Goal: Information Seeking & Learning: Check status

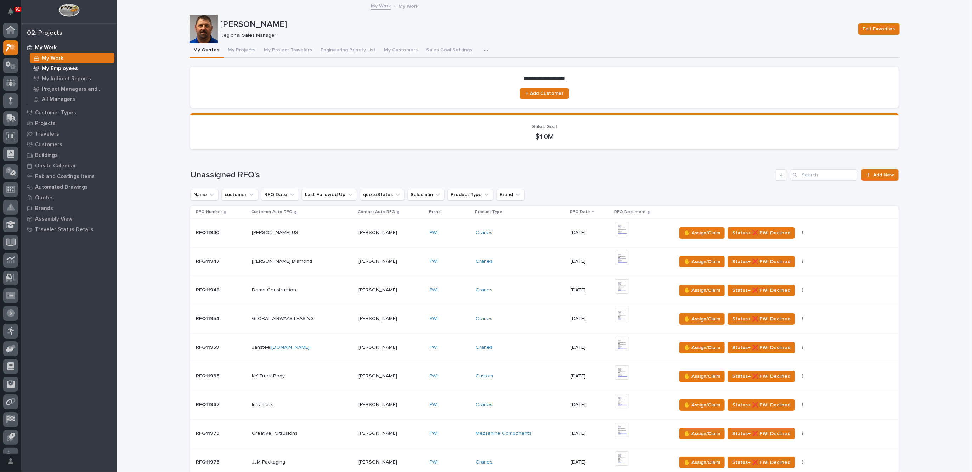
scroll to position [12, 0]
click at [58, 67] on p "My Employees" at bounding box center [60, 69] width 36 height 6
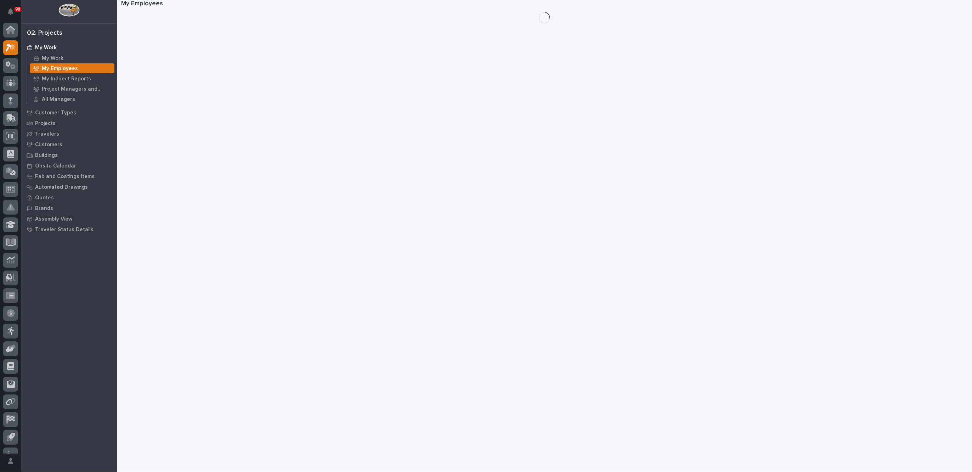
scroll to position [12, 0]
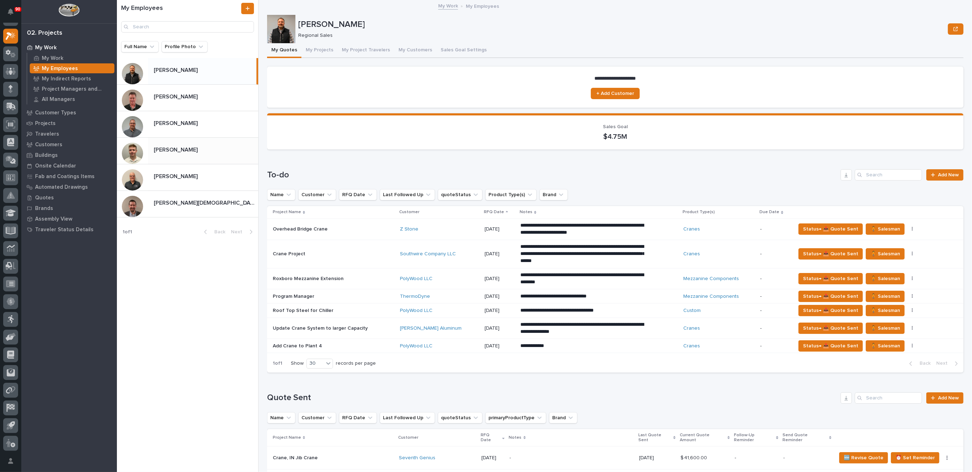
click at [176, 146] on p "[PERSON_NAME]" at bounding box center [176, 149] width 45 height 8
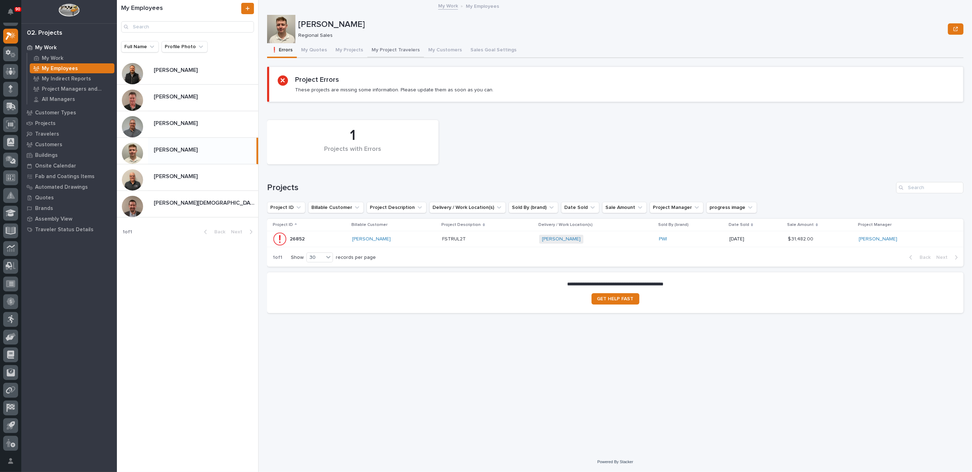
click at [389, 47] on button "My Project Travelers" at bounding box center [395, 50] width 57 height 15
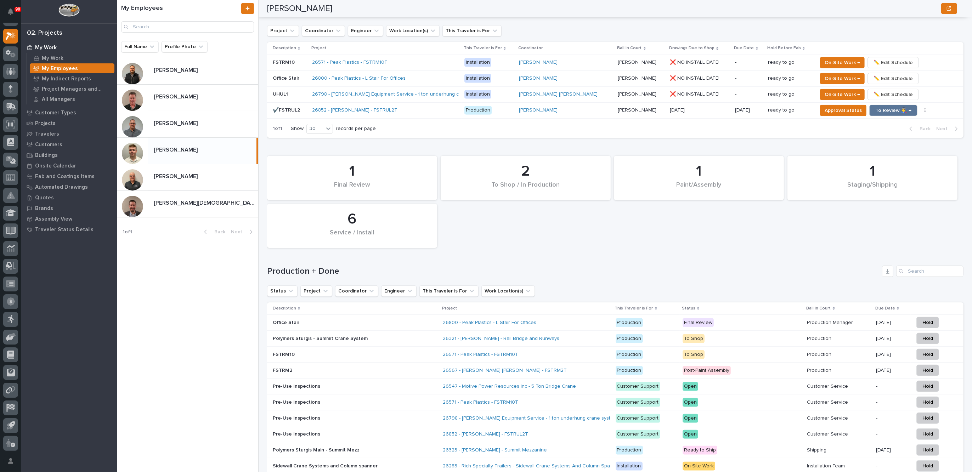
scroll to position [620, 0]
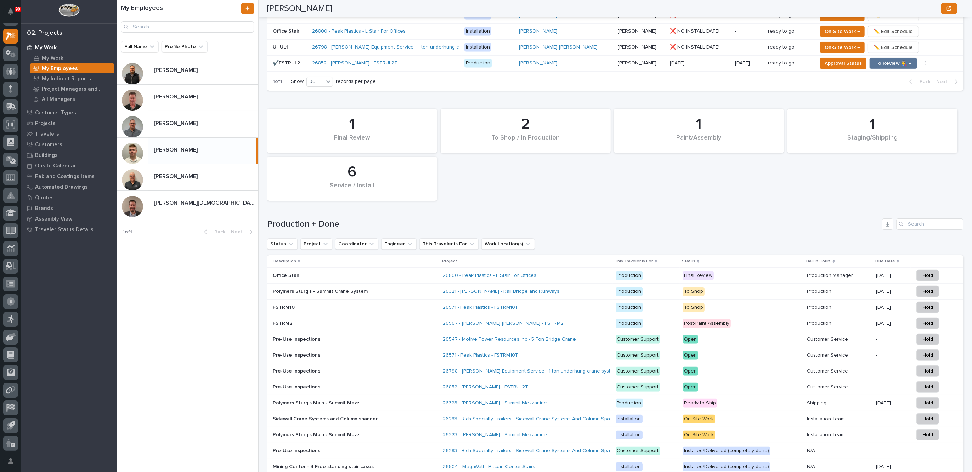
click at [567, 400] on div "26323 - [PERSON_NAME] - Summit Mezzanine" at bounding box center [505, 403] width 124 height 6
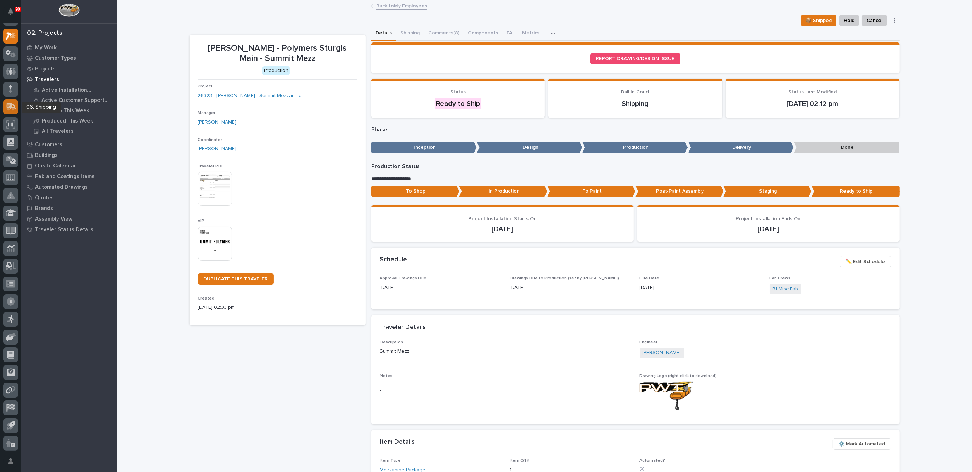
click at [11, 106] on icon at bounding box center [11, 106] width 9 height 7
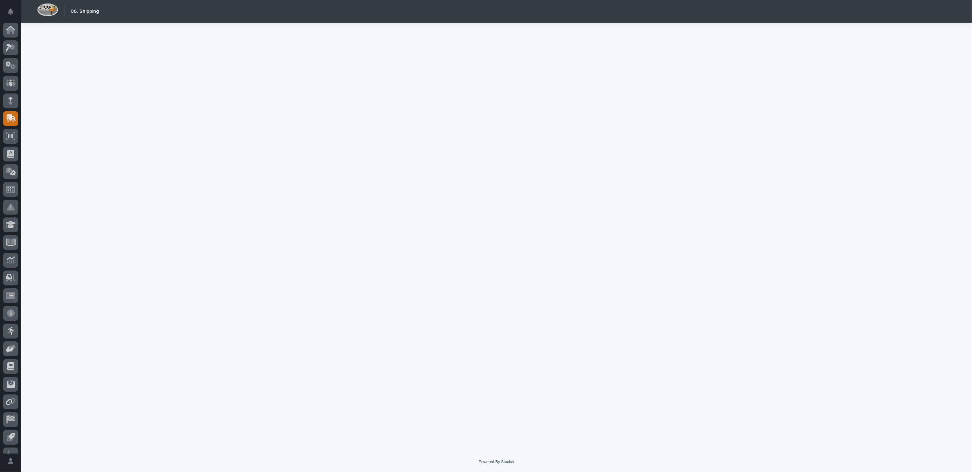
scroll to position [12, 0]
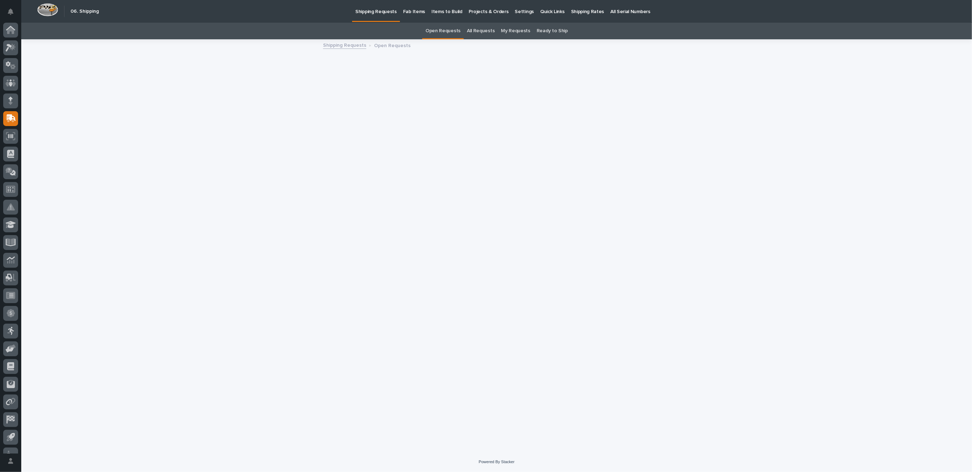
scroll to position [12, 0]
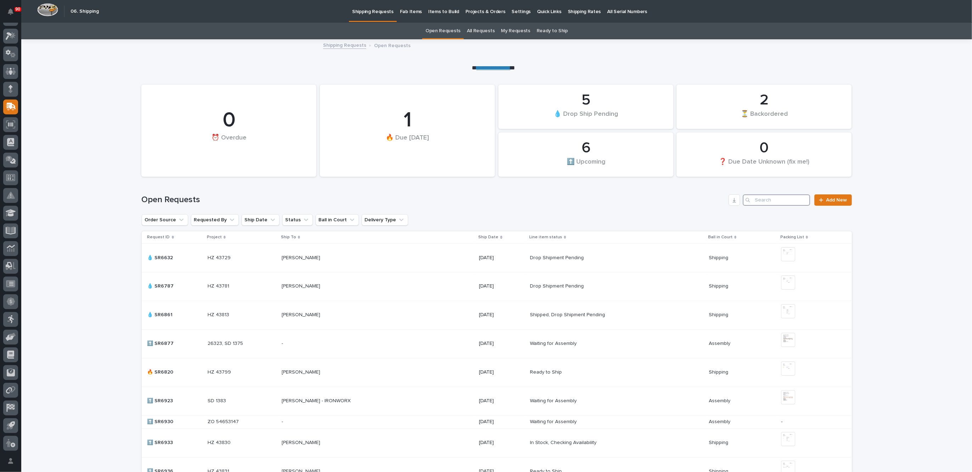
click at [767, 198] on input "Search" at bounding box center [776, 199] width 67 height 11
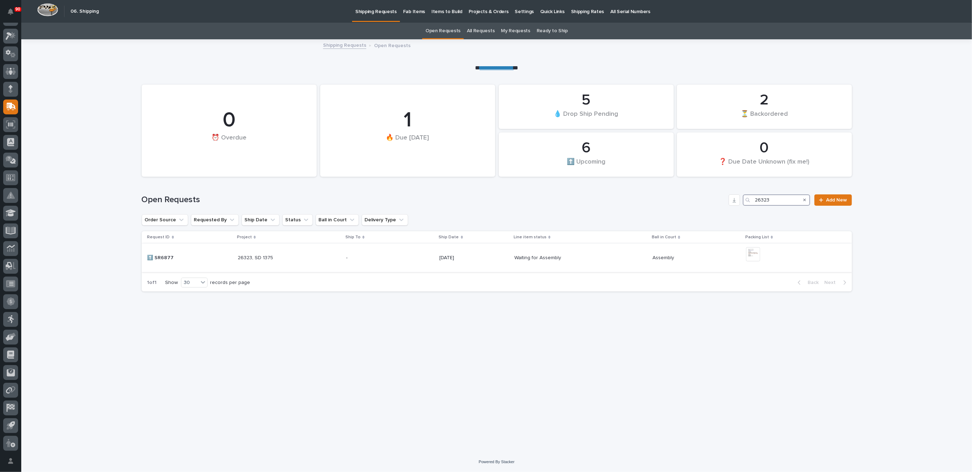
type input "26323"
click at [386, 257] on p at bounding box center [390, 258] width 88 height 6
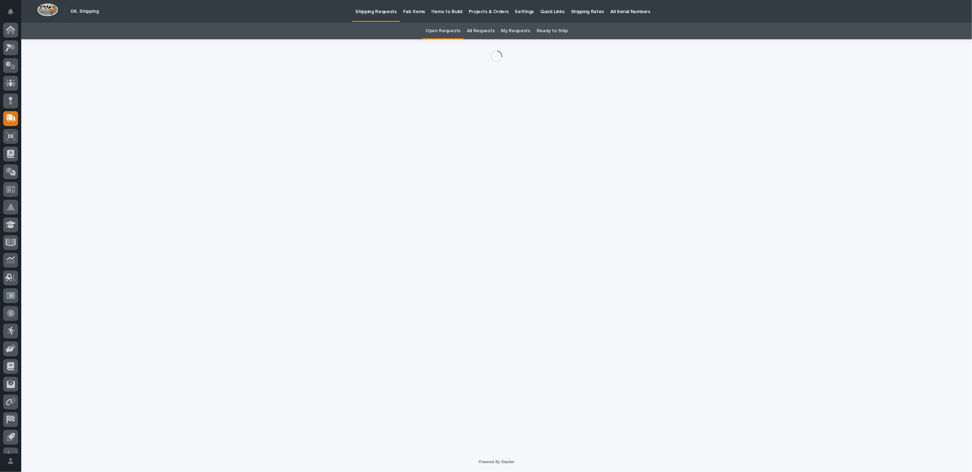
scroll to position [12, 0]
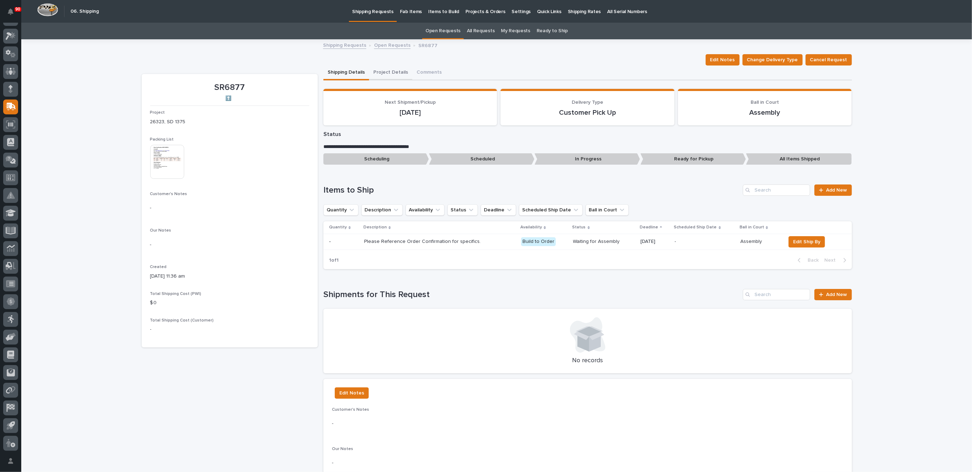
click at [386, 71] on button "Project Details" at bounding box center [390, 73] width 43 height 15
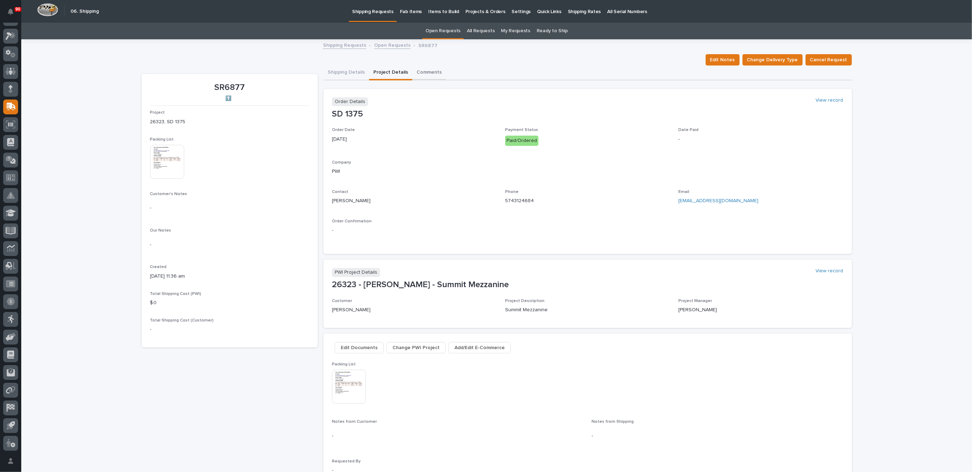
click at [425, 70] on button "Comments" at bounding box center [429, 73] width 34 height 15
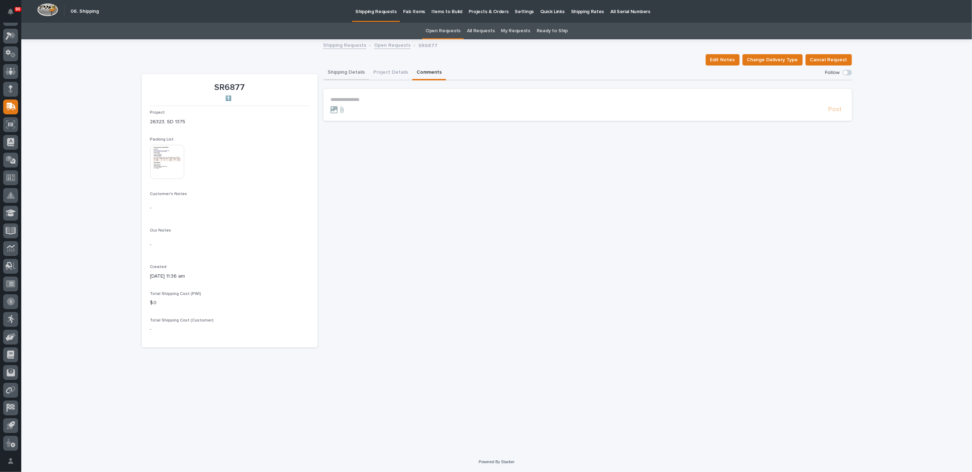
click at [340, 70] on button "Shipping Details" at bounding box center [346, 73] width 46 height 15
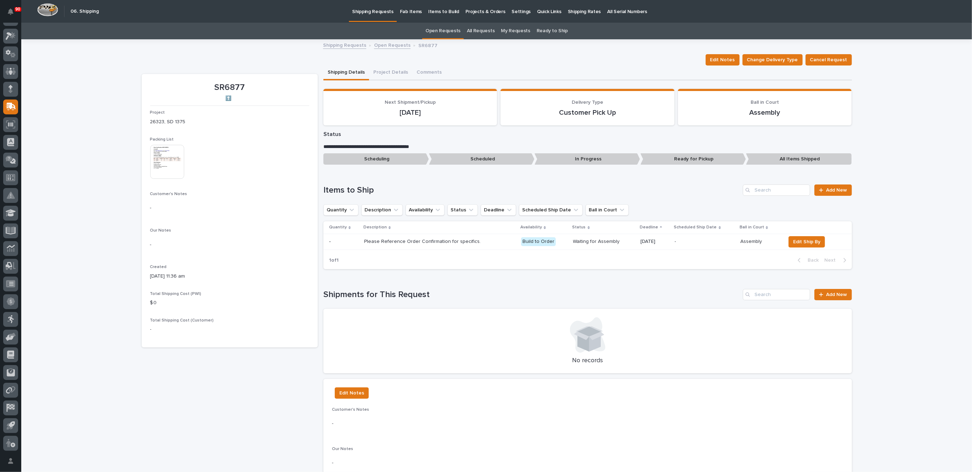
click at [335, 44] on link "Shipping Requests" at bounding box center [344, 45] width 43 height 8
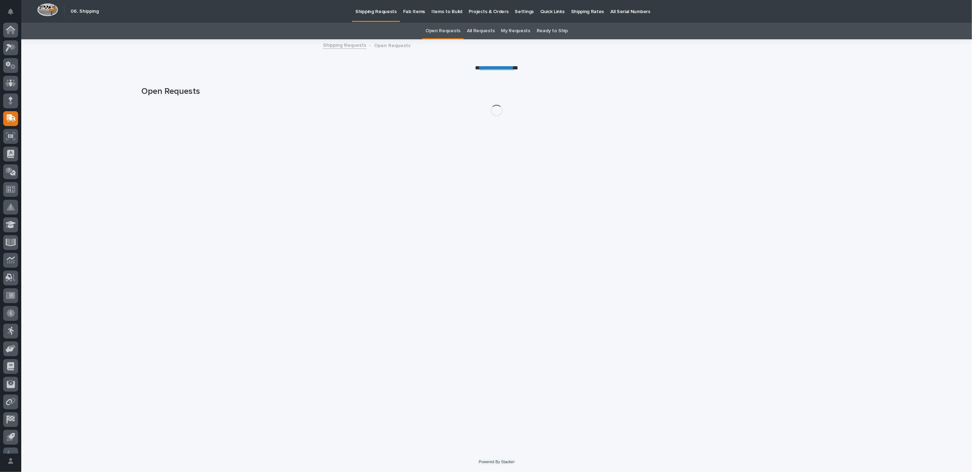
scroll to position [12, 0]
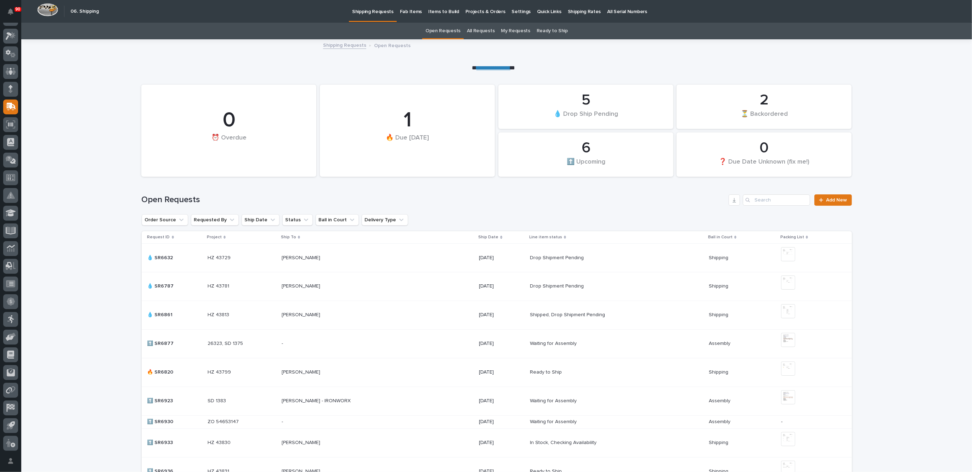
click at [406, 10] on p "Fab Items" at bounding box center [411, 7] width 22 height 15
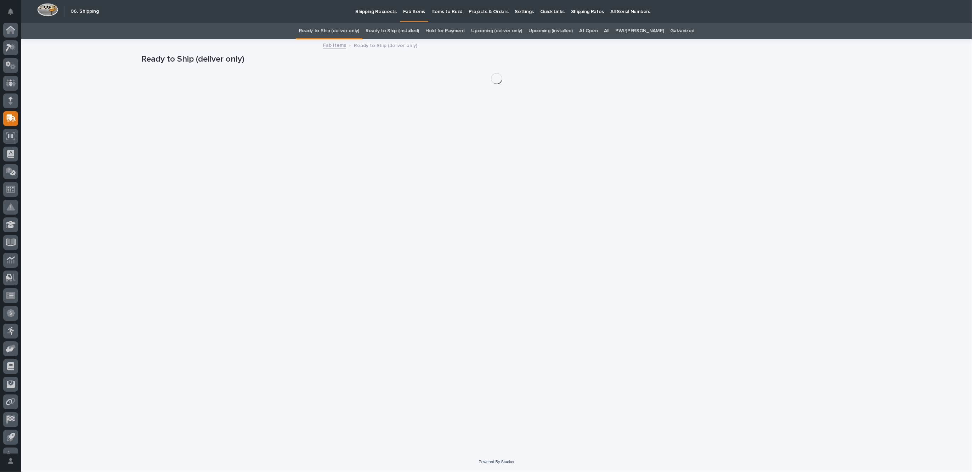
scroll to position [12, 0]
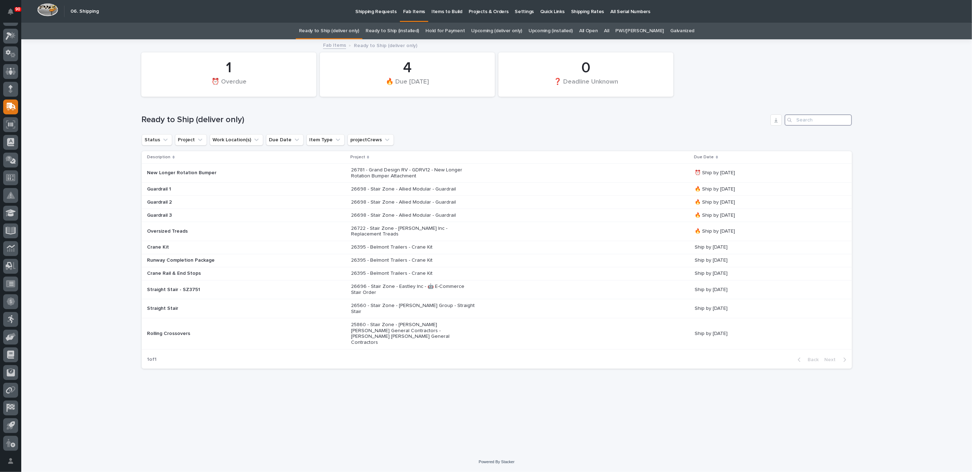
click at [811, 120] on input "Search" at bounding box center [818, 119] width 67 height 11
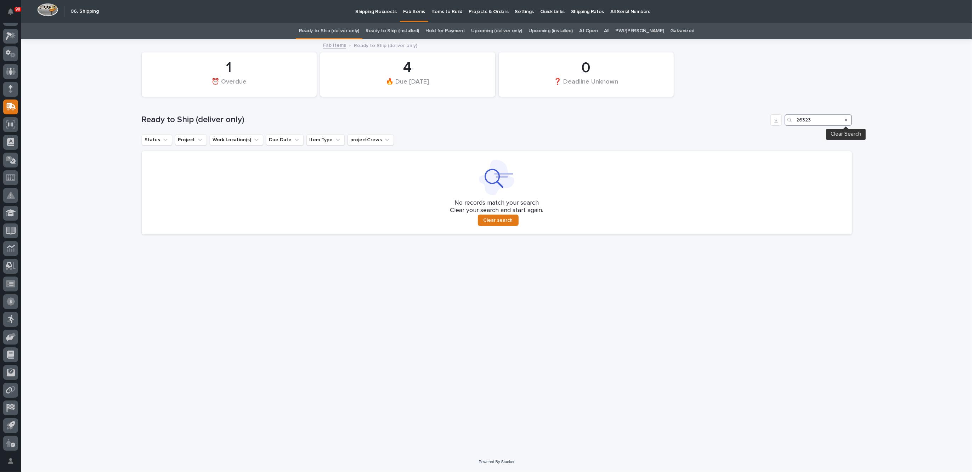
type input "26323"
click at [846, 119] on icon "Search" at bounding box center [846, 120] width 3 height 4
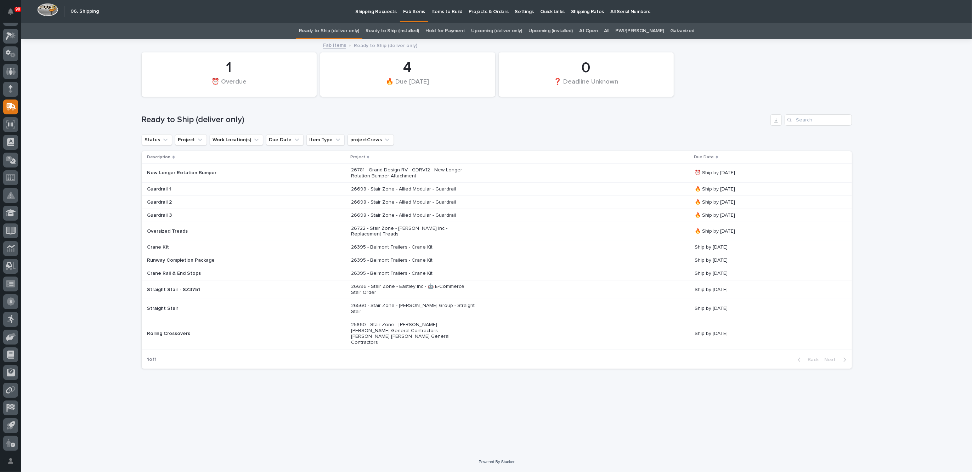
click at [609, 30] on link "All" at bounding box center [606, 31] width 5 height 17
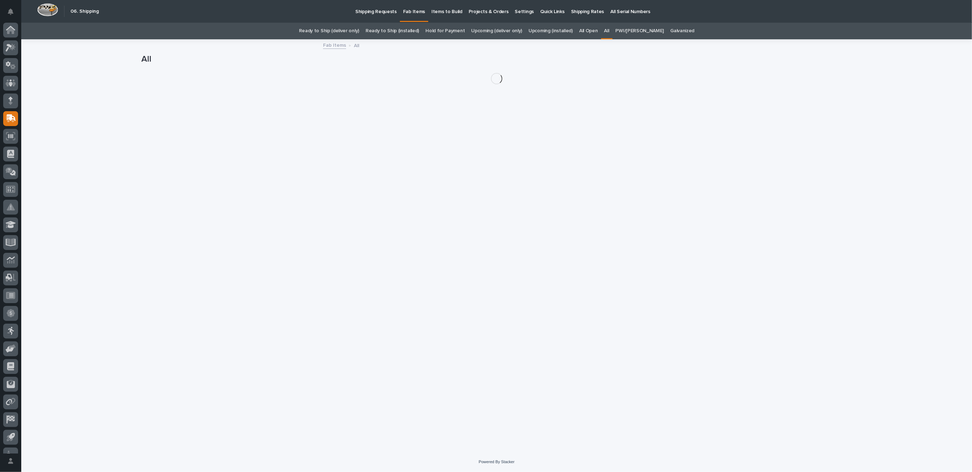
scroll to position [12, 0]
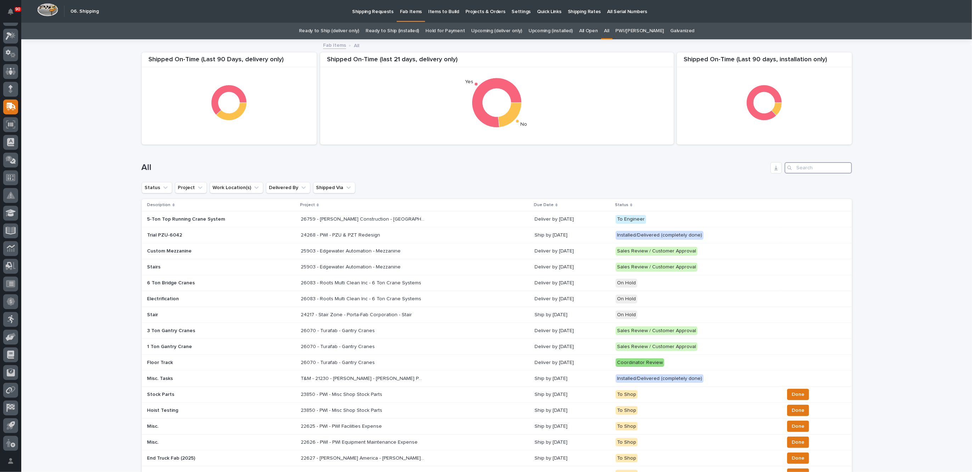
click at [798, 168] on input "Search" at bounding box center [818, 167] width 67 height 11
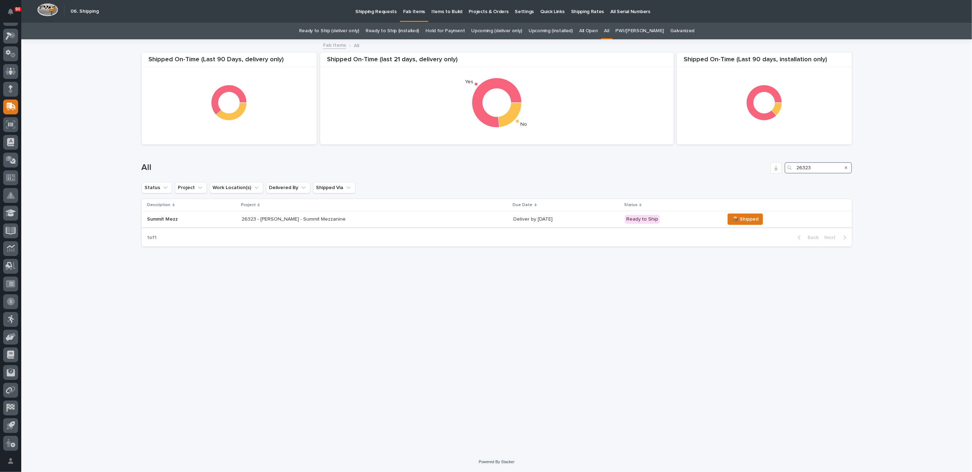
type input "26323"
click at [384, 217] on div "26323 - [PERSON_NAME] - Summit Mezzanine 26323 - [PERSON_NAME] - Summit Mezzani…" at bounding box center [375, 220] width 266 height 12
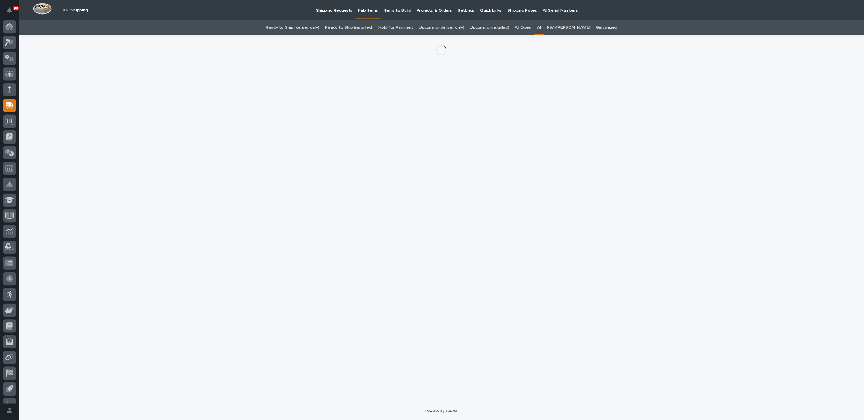
scroll to position [12, 0]
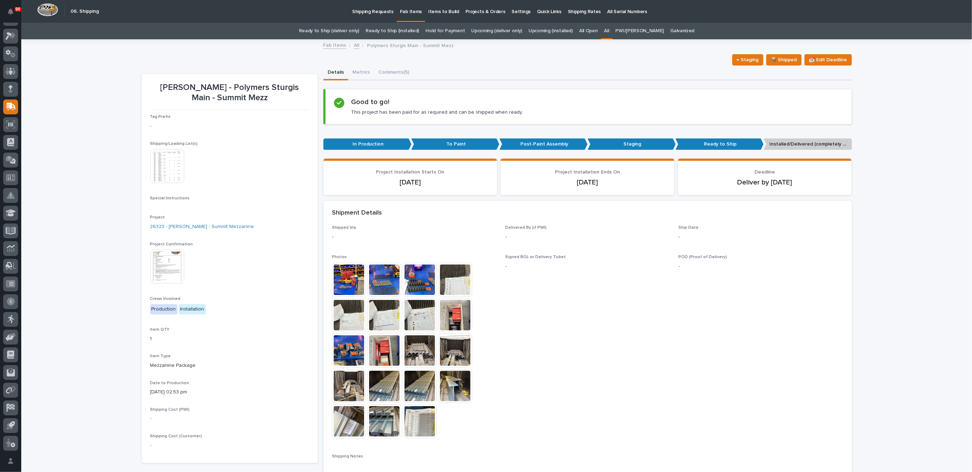
click at [571, 318] on span "Signed BOL or Delivery Ticket -" at bounding box center [587, 350] width 165 height 191
click at [352, 280] on img at bounding box center [349, 280] width 34 height 34
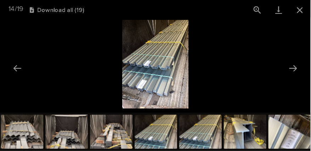
scroll to position [0, 0]
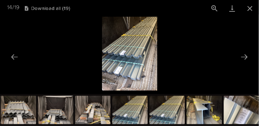
click at [125, 55] on img at bounding box center [129, 54] width 55 height 74
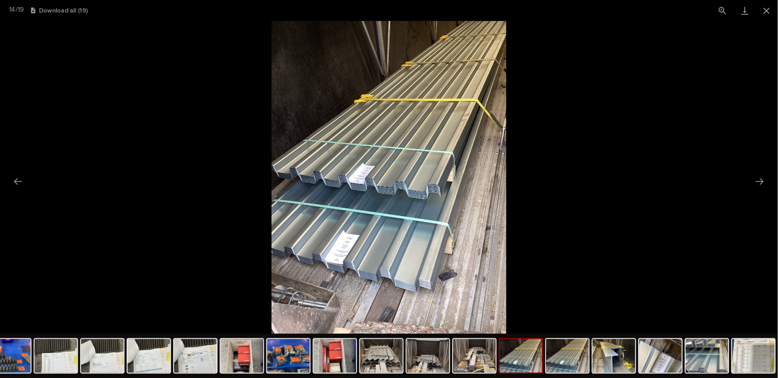
scroll to position [53, 0]
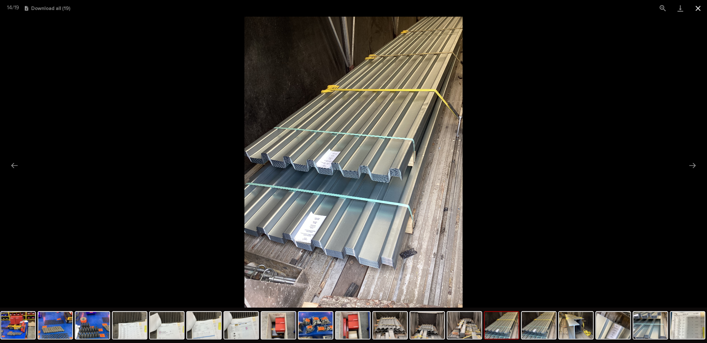
click at [701, 9] on button "Close gallery" at bounding box center [698, 8] width 18 height 17
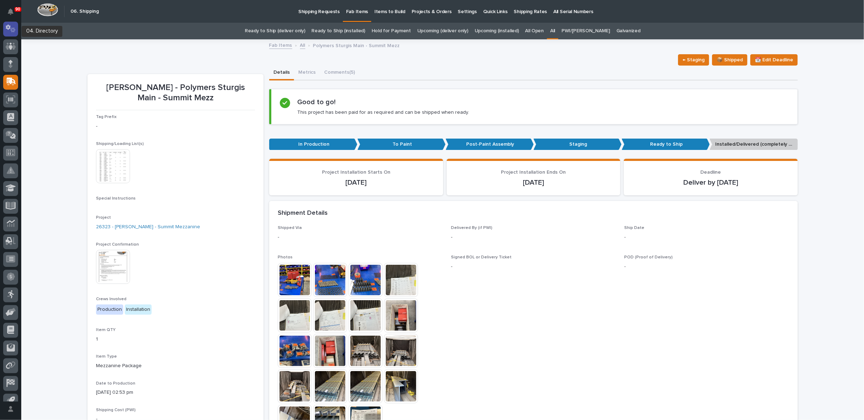
scroll to position [0, 0]
click at [10, 43] on icon at bounding box center [9, 46] width 6 height 8
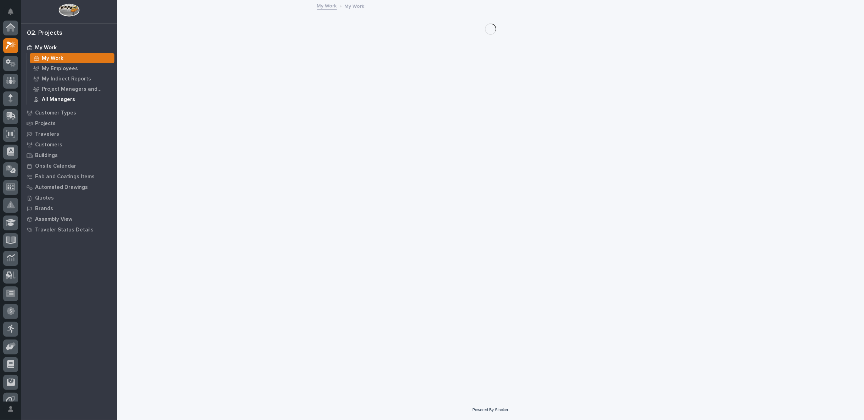
scroll to position [18, 0]
